Goal: Use online tool/utility: Utilize a website feature to perform a specific function

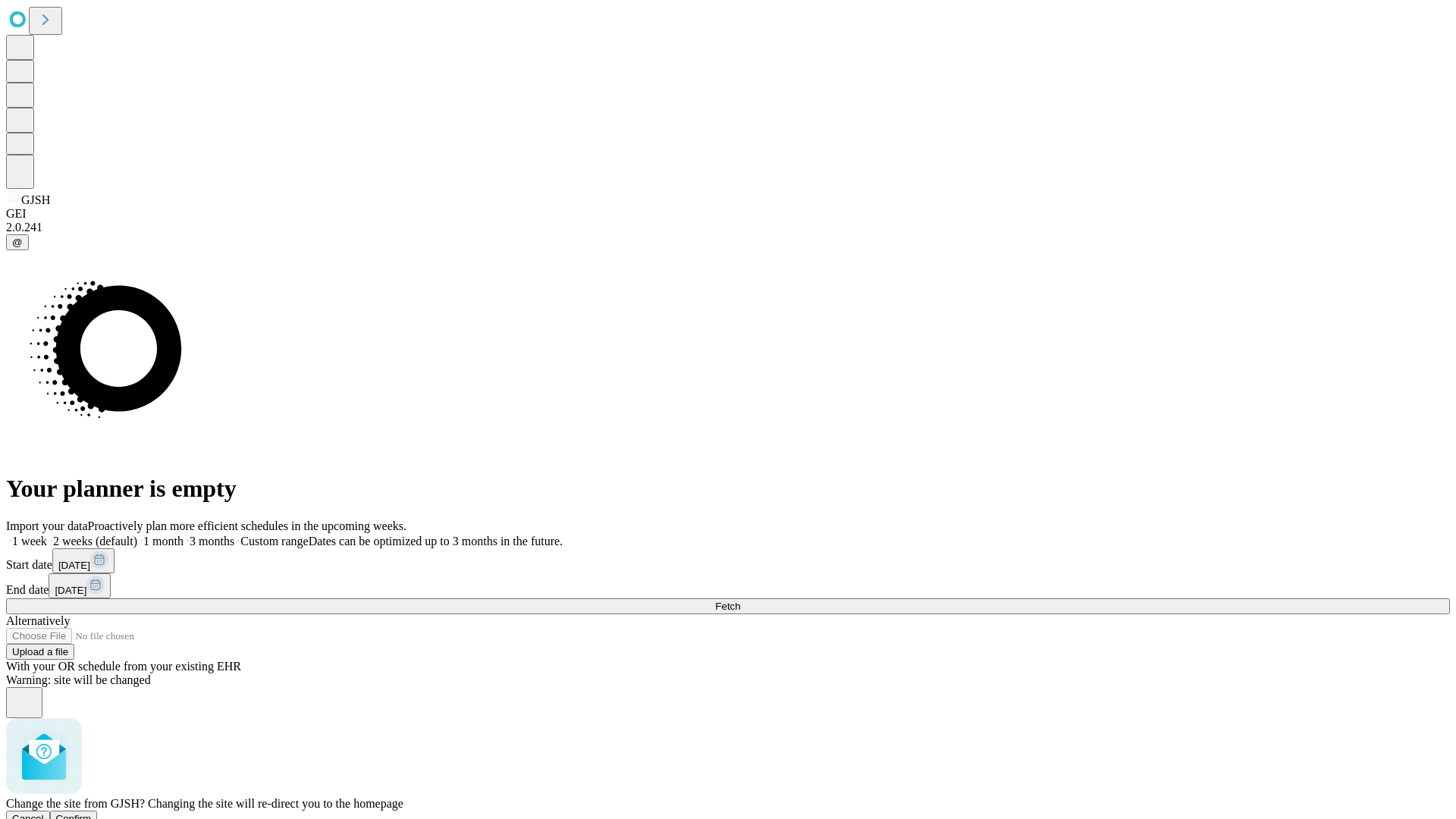
click at [92, 813] on span "Confirm" at bounding box center [73, 818] width 36 height 11
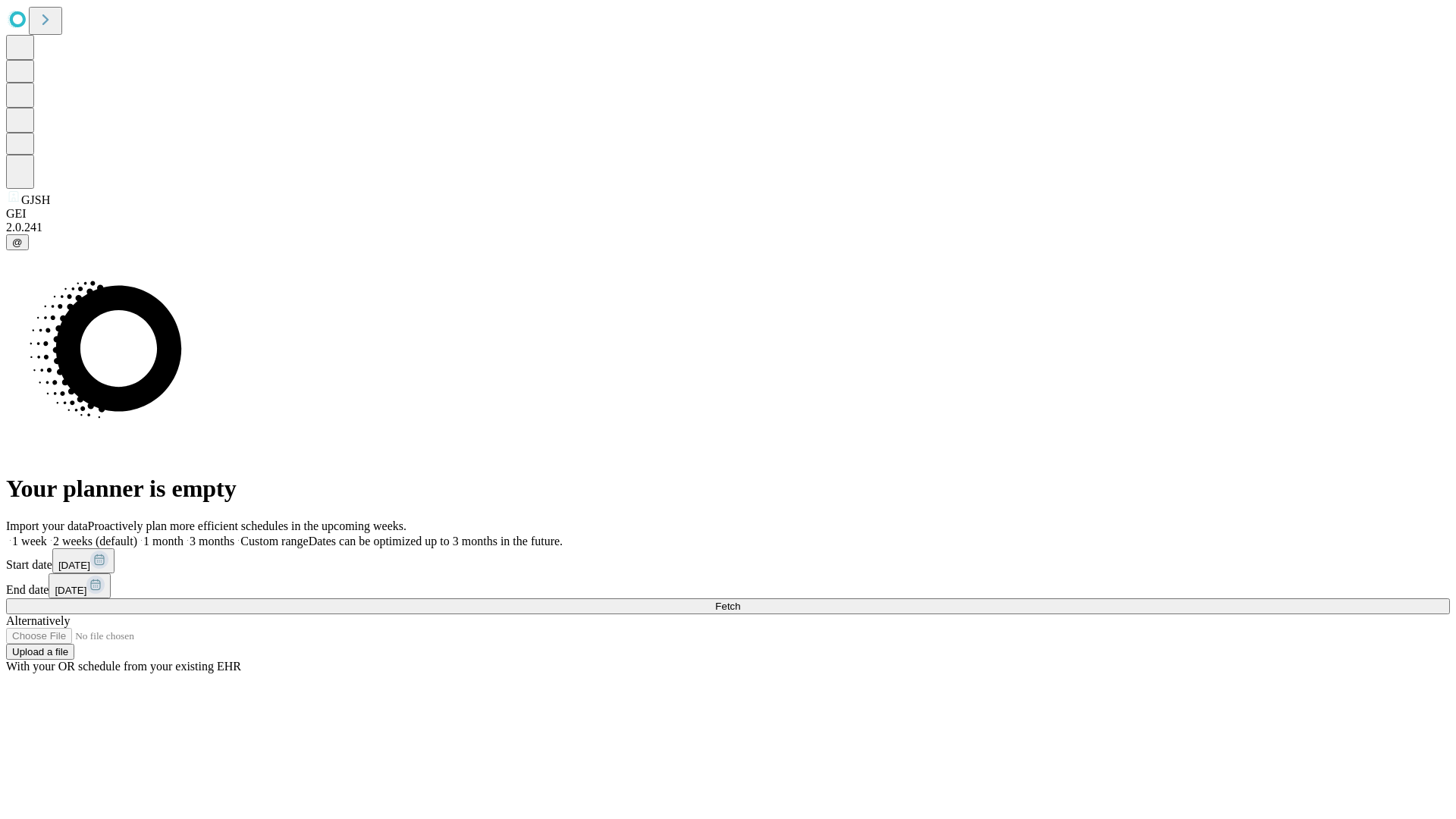
click at [47, 535] on label "1 week" at bounding box center [27, 541] width 41 height 13
click at [740, 601] on span "Fetch" at bounding box center [727, 606] width 25 height 11
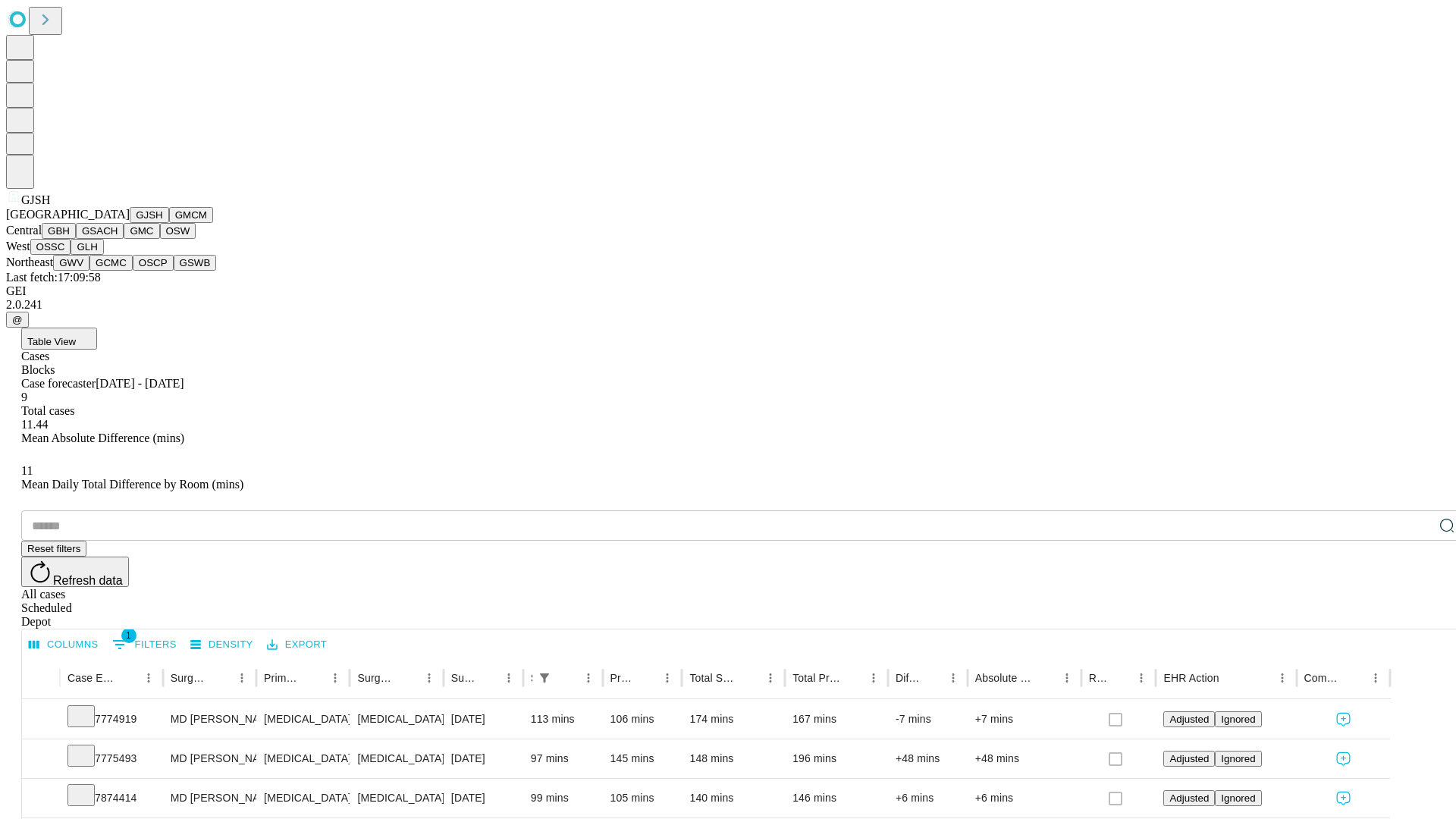
click at [169, 223] on button "GMCM" at bounding box center [191, 215] width 44 height 16
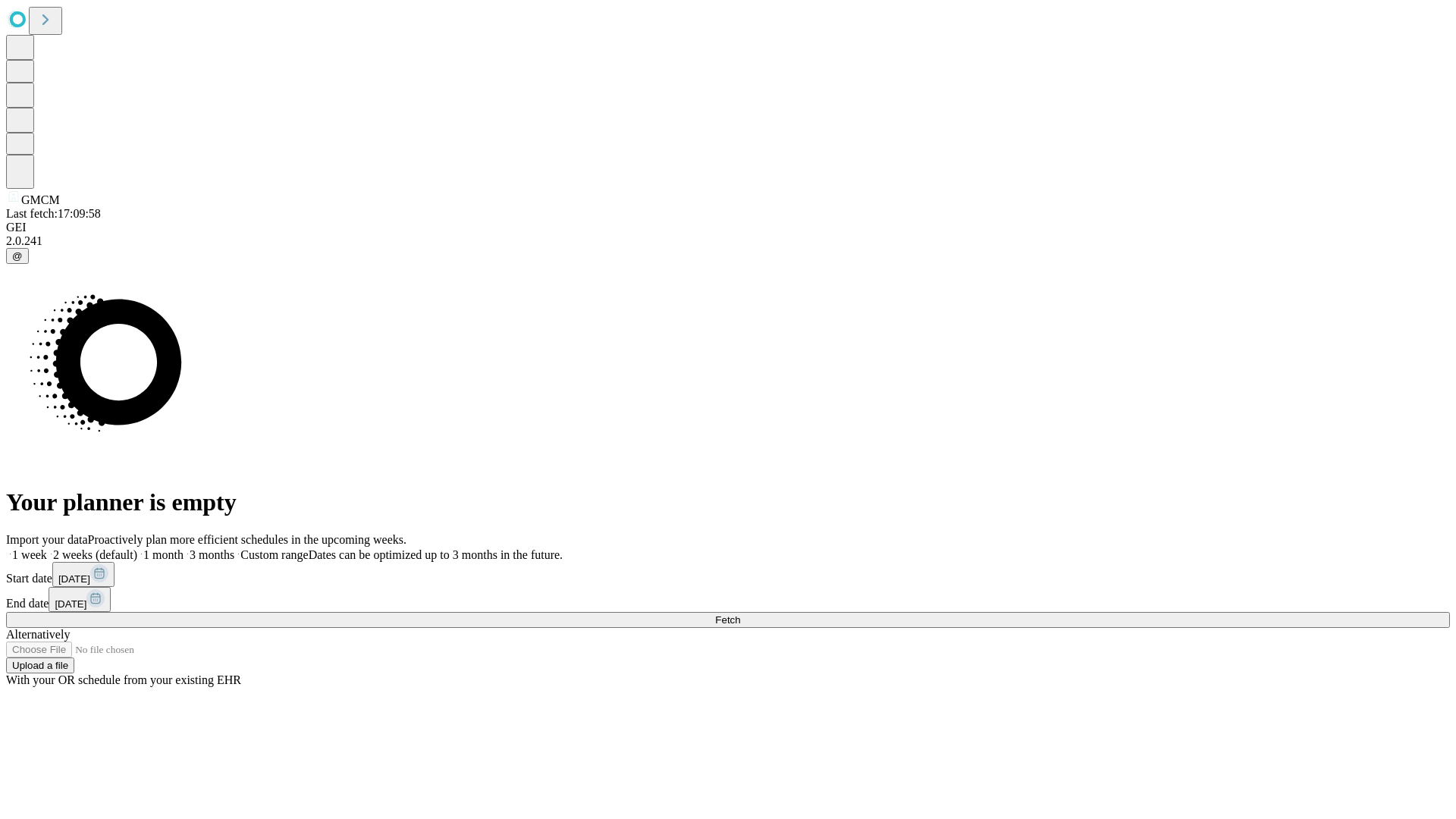
click at [47, 548] on label "1 week" at bounding box center [27, 554] width 41 height 13
click at [740, 615] on span "Fetch" at bounding box center [727, 620] width 25 height 11
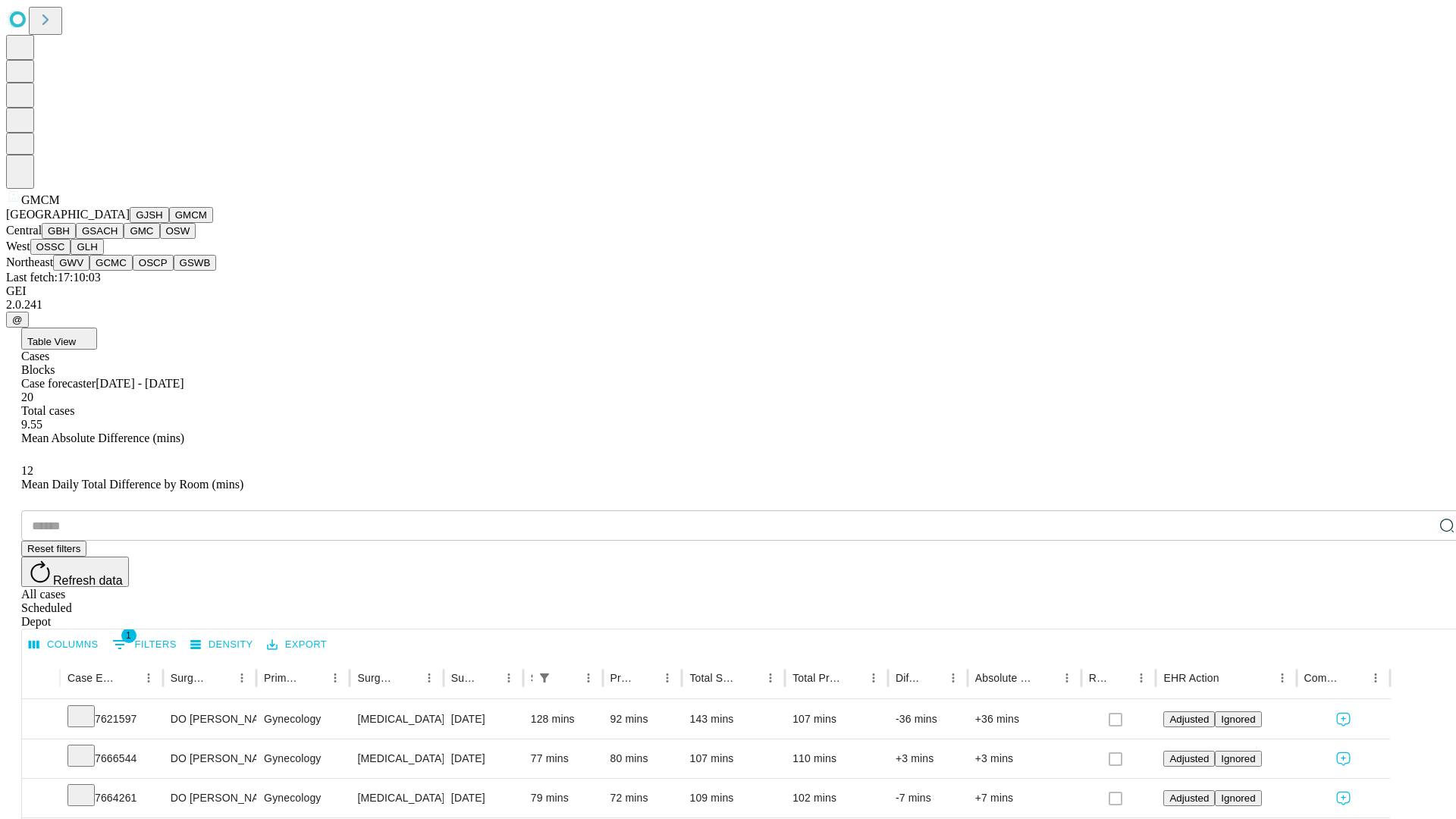
click at [76, 239] on button "GBH" at bounding box center [59, 230] width 34 height 16
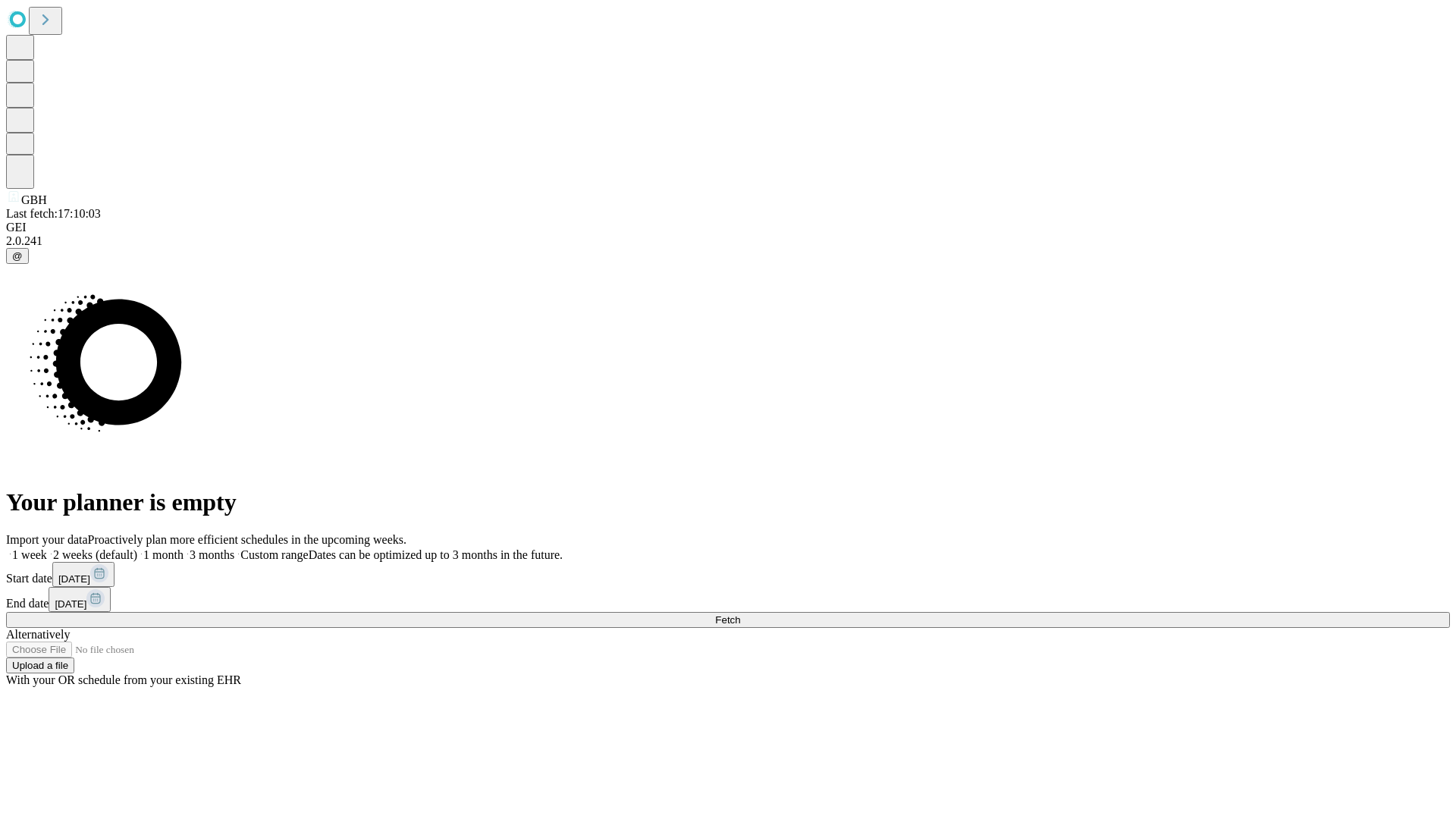
click at [47, 548] on label "1 week" at bounding box center [27, 554] width 41 height 13
click at [740, 615] on span "Fetch" at bounding box center [727, 620] width 25 height 11
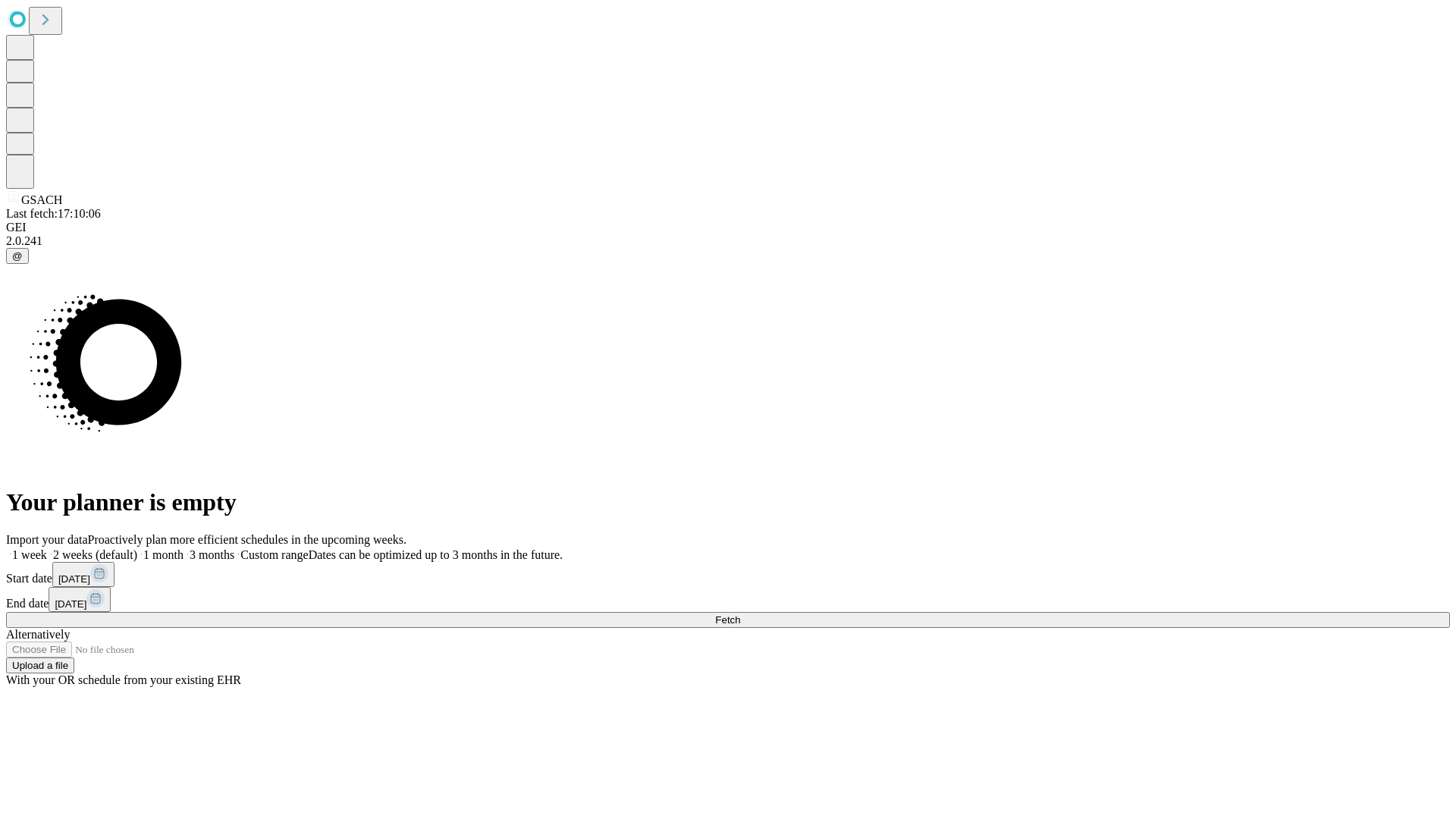
click at [47, 548] on label "1 week" at bounding box center [27, 554] width 41 height 13
click at [740, 615] on span "Fetch" at bounding box center [727, 620] width 25 height 11
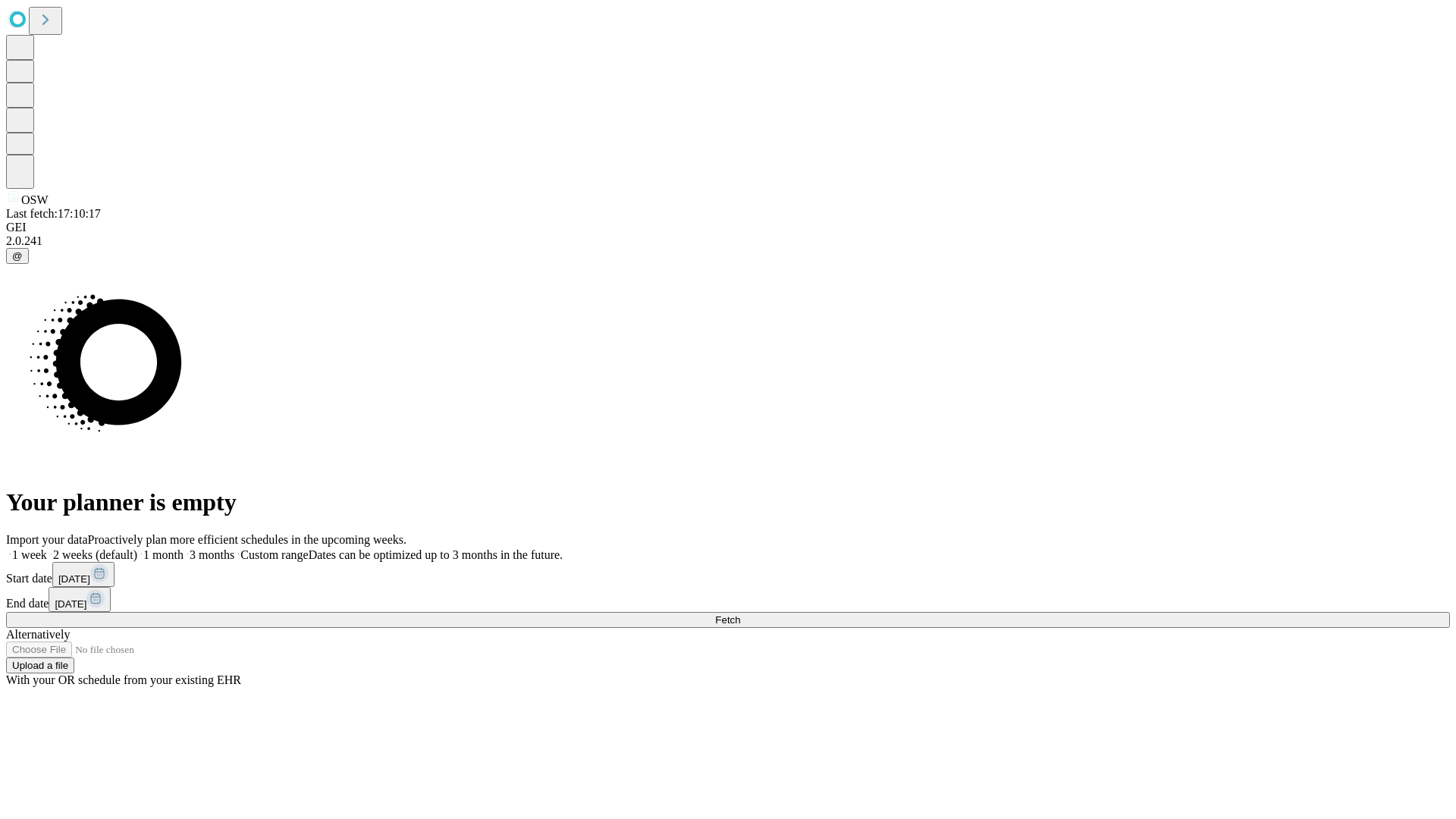
click at [47, 548] on label "1 week" at bounding box center [27, 554] width 41 height 13
click at [740, 615] on span "Fetch" at bounding box center [727, 620] width 25 height 11
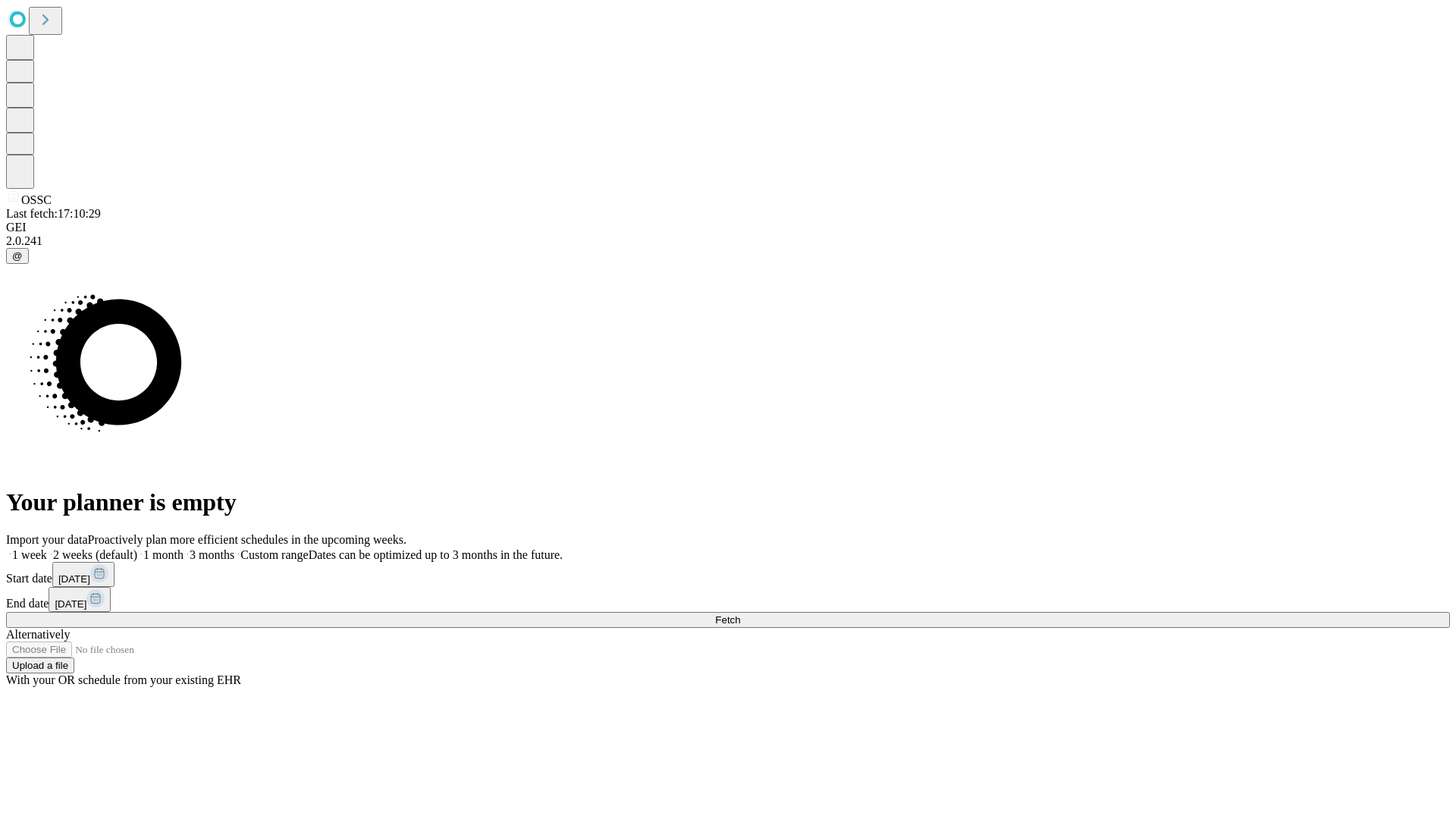
click at [47, 548] on label "1 week" at bounding box center [27, 554] width 41 height 13
click at [740, 615] on span "Fetch" at bounding box center [727, 620] width 25 height 11
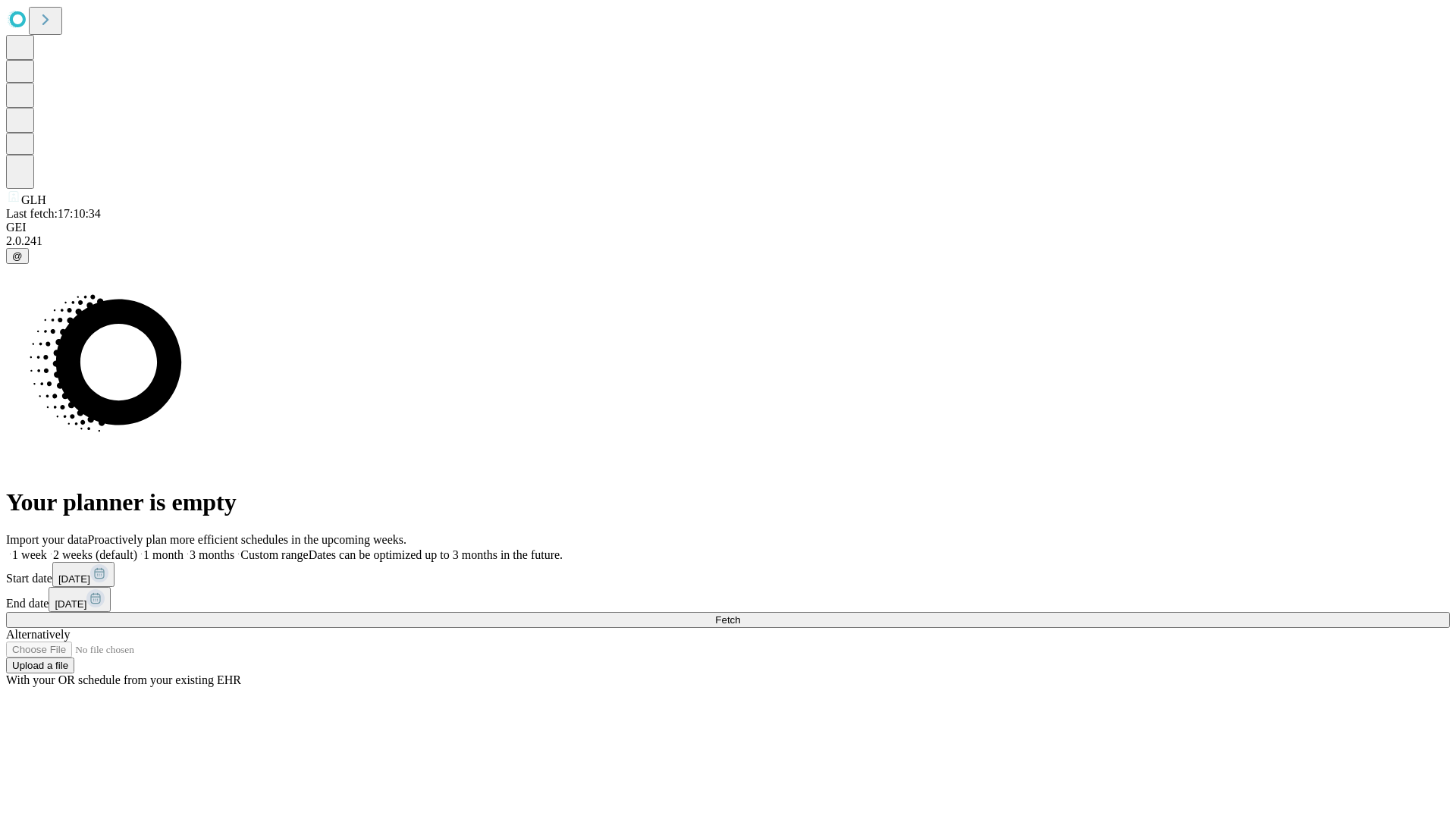
click at [47, 548] on label "1 week" at bounding box center [27, 554] width 41 height 13
click at [740, 615] on span "Fetch" at bounding box center [727, 620] width 25 height 11
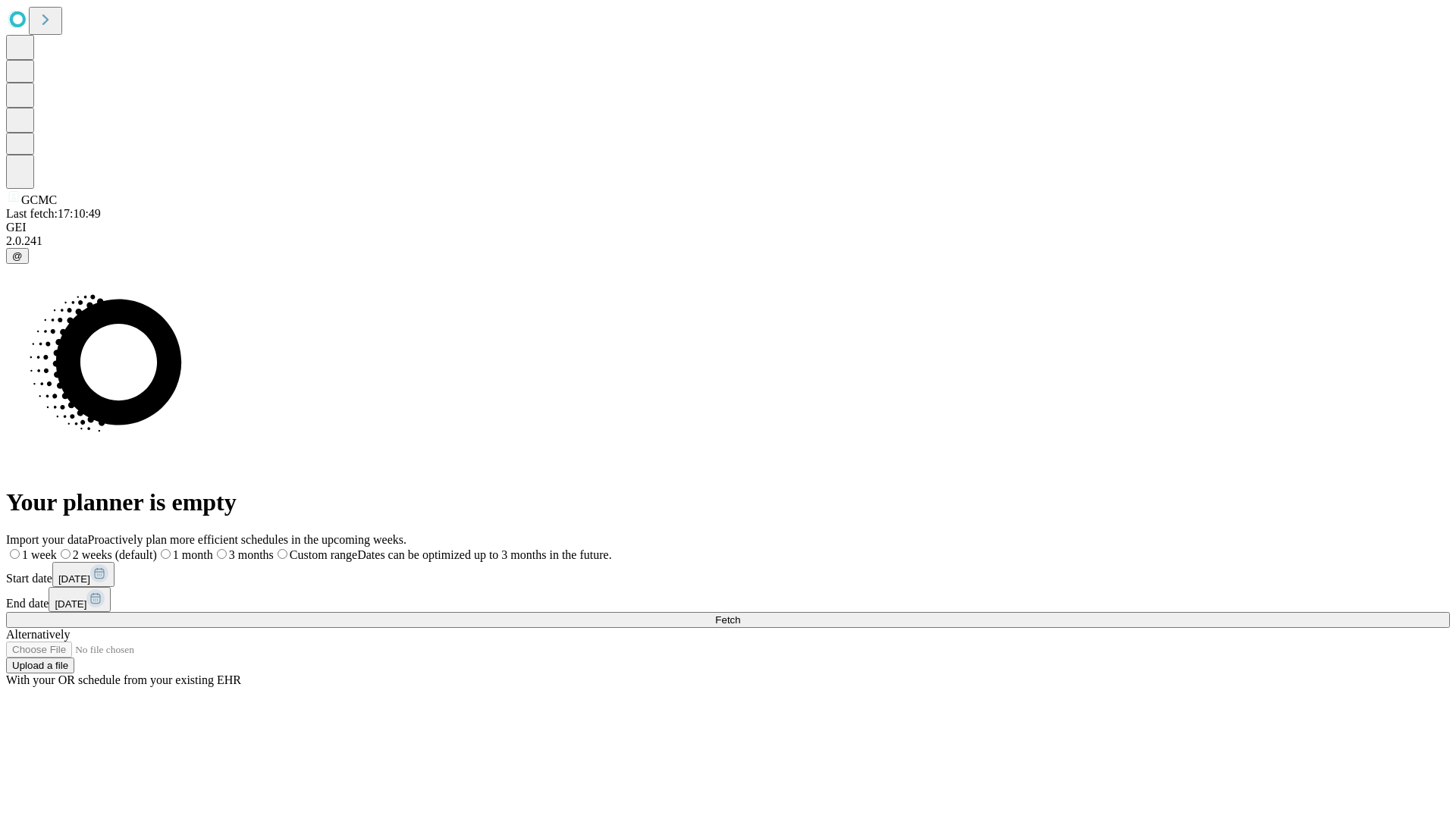
click at [57, 548] on label "1 week" at bounding box center [31, 554] width 50 height 13
click at [740, 615] on span "Fetch" at bounding box center [727, 620] width 25 height 11
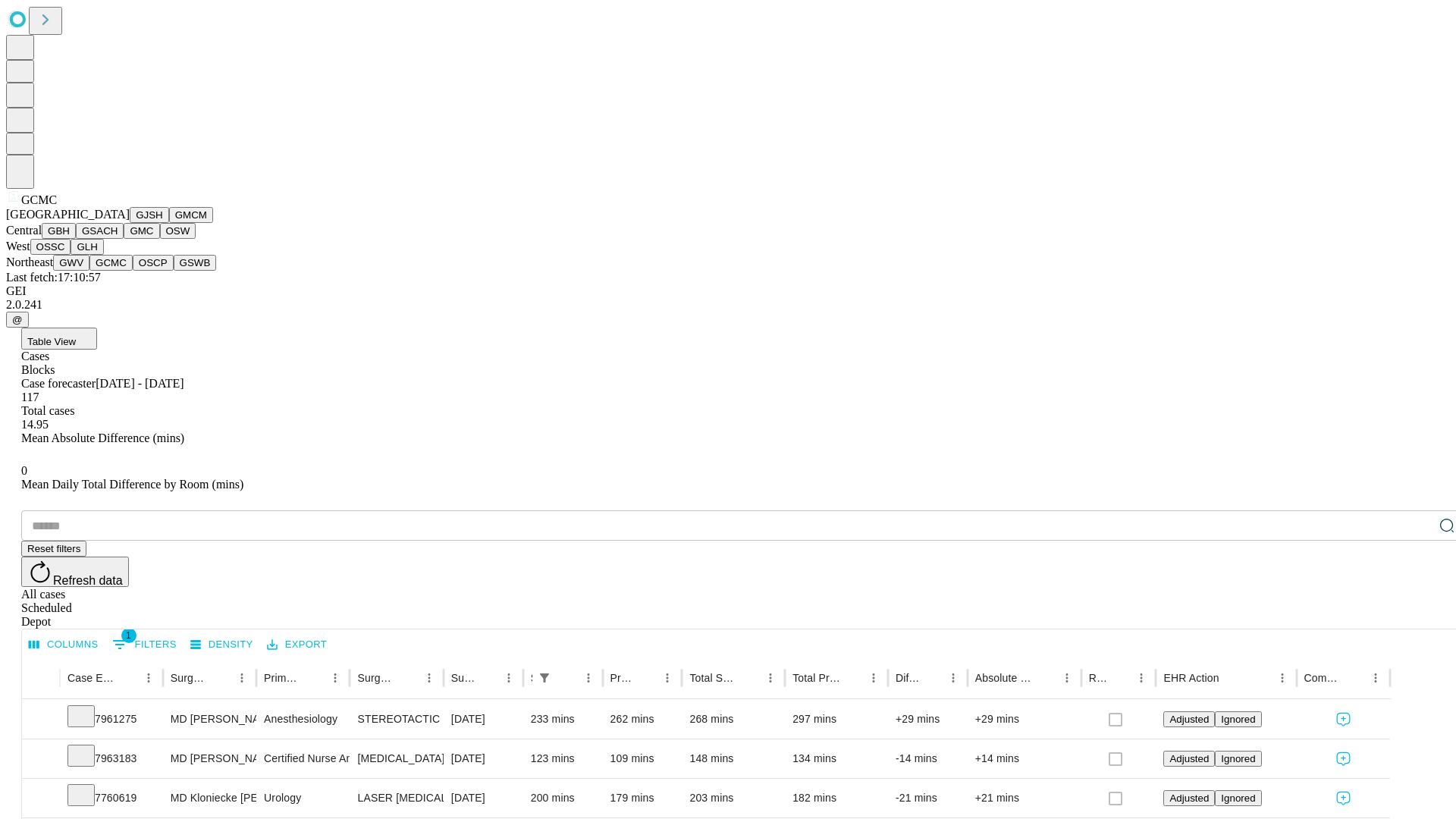
click at [132, 271] on button "OSCP" at bounding box center [153, 263] width 41 height 16
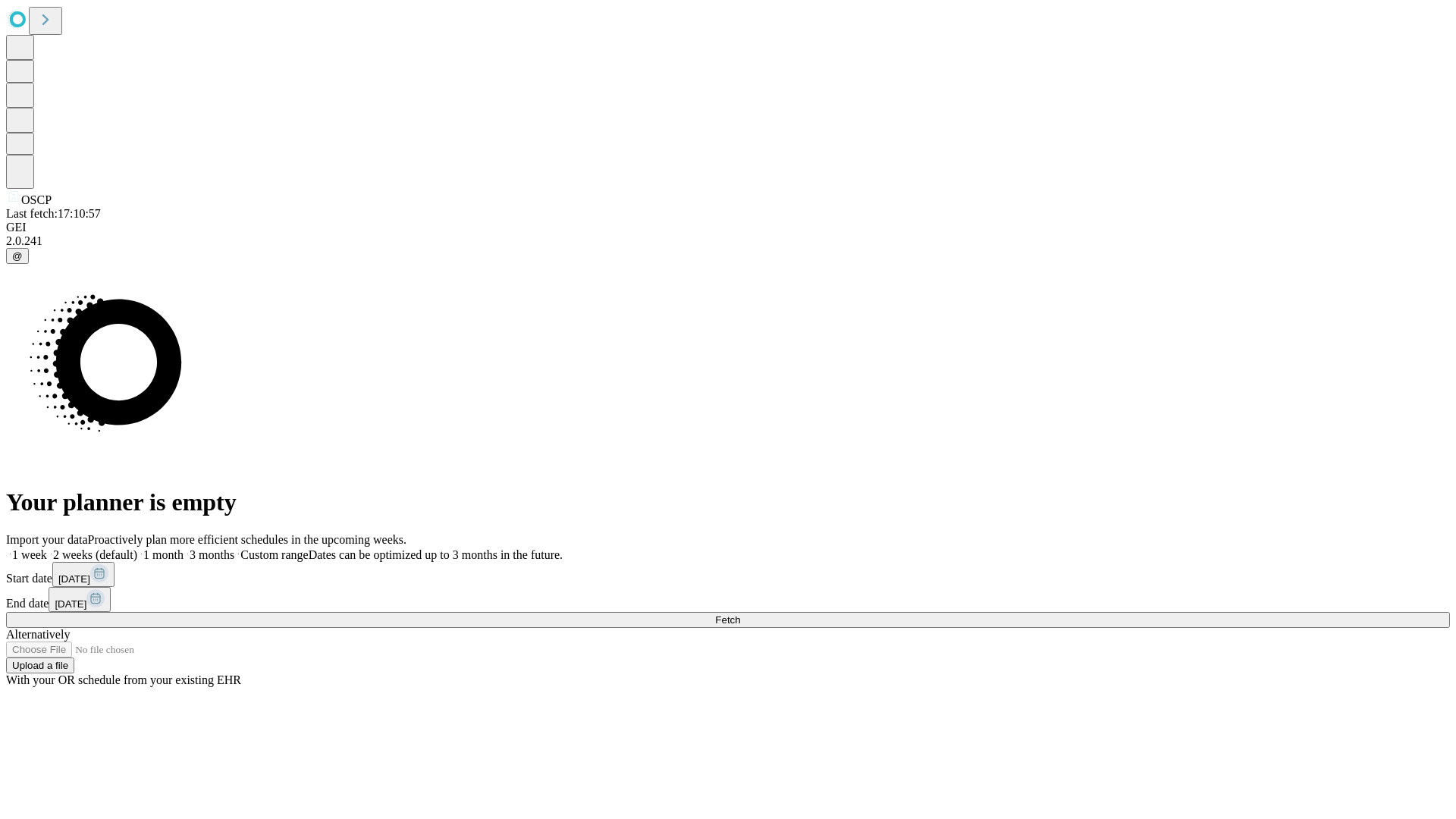
click at [47, 548] on label "1 week" at bounding box center [27, 554] width 41 height 13
click at [740, 615] on span "Fetch" at bounding box center [727, 620] width 25 height 11
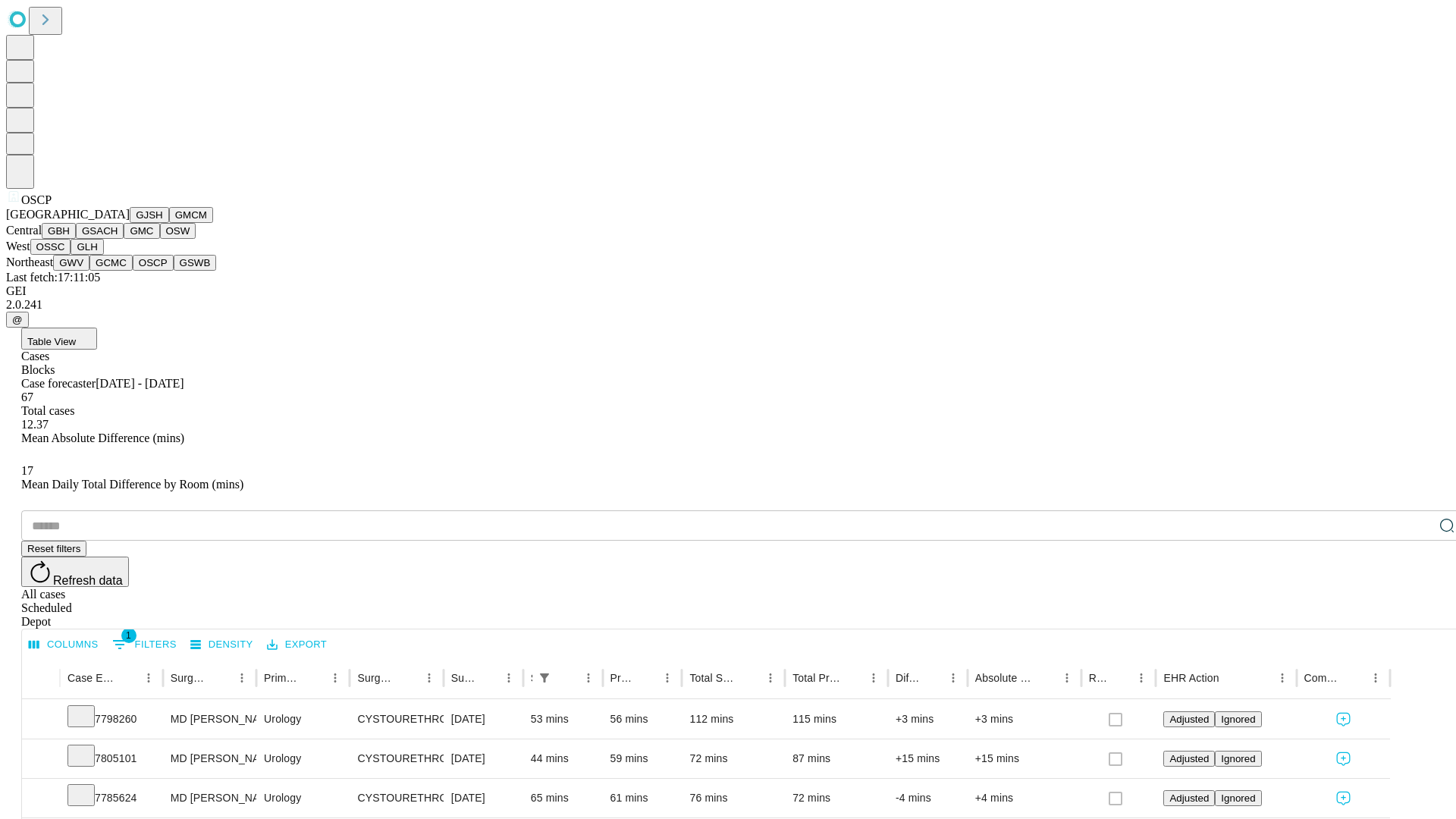
click at [174, 271] on button "GSWB" at bounding box center [195, 263] width 43 height 16
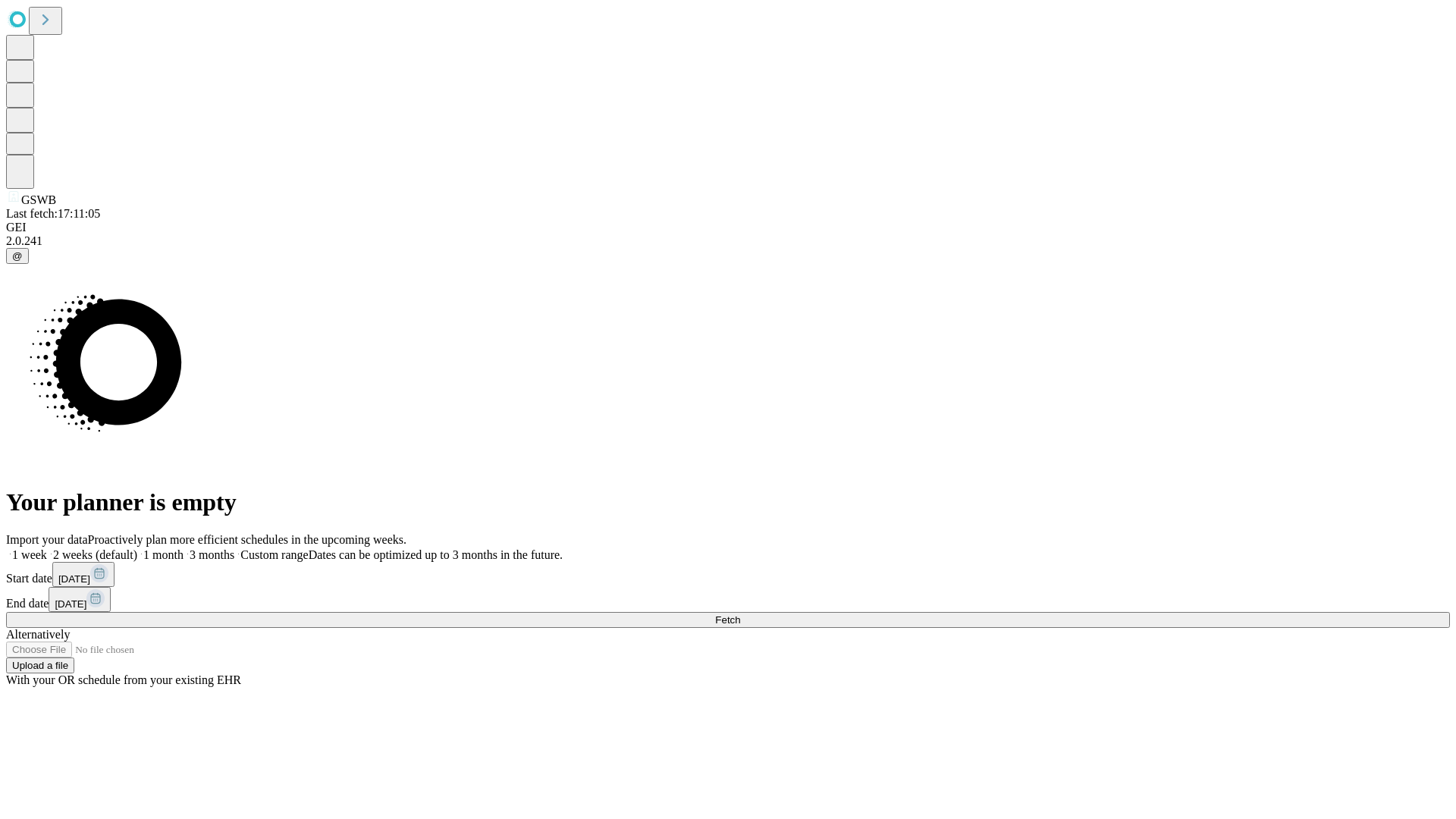
click at [47, 548] on label "1 week" at bounding box center [27, 554] width 41 height 13
click at [740, 615] on span "Fetch" at bounding box center [727, 620] width 25 height 11
